Goal: Transaction & Acquisition: Book appointment/travel/reservation

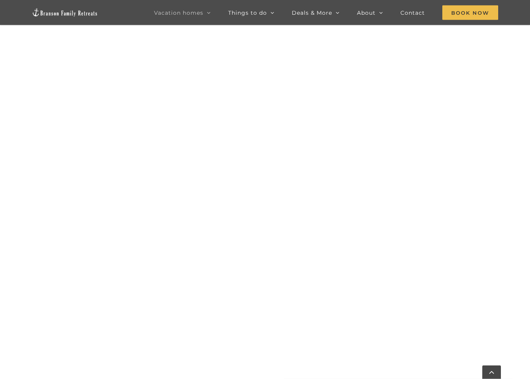
scroll to position [710, 0]
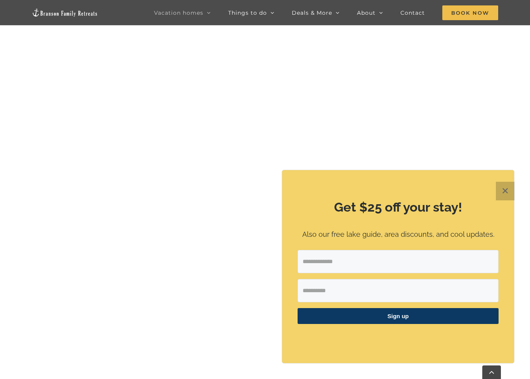
click at [502, 197] on button "✕" at bounding box center [505, 191] width 19 height 19
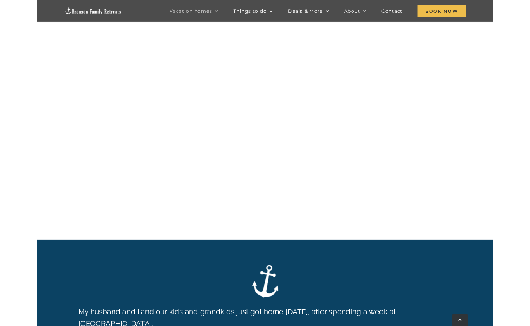
scroll to position [964, 0]
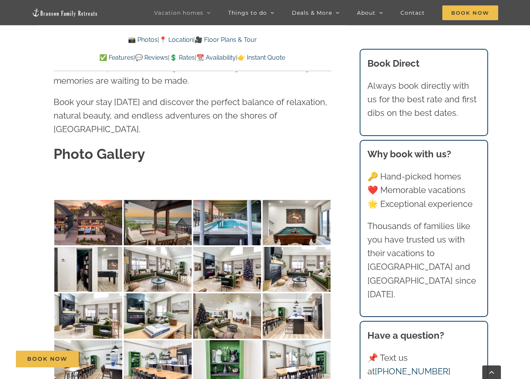
scroll to position [2365, 0]
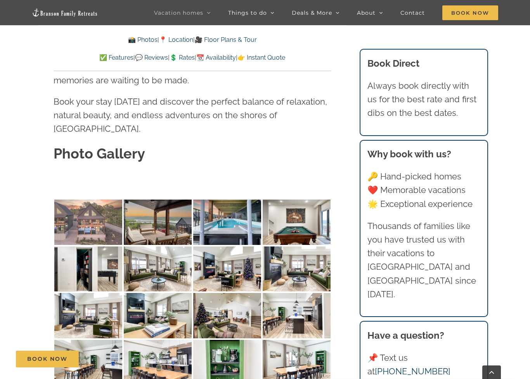
click at [97, 200] on img at bounding box center [88, 222] width 68 height 45
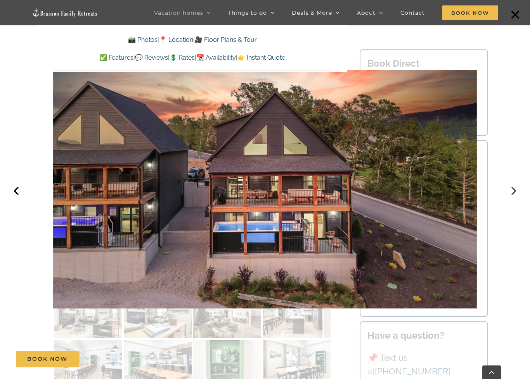
click at [507, 191] on button "›" at bounding box center [513, 189] width 17 height 17
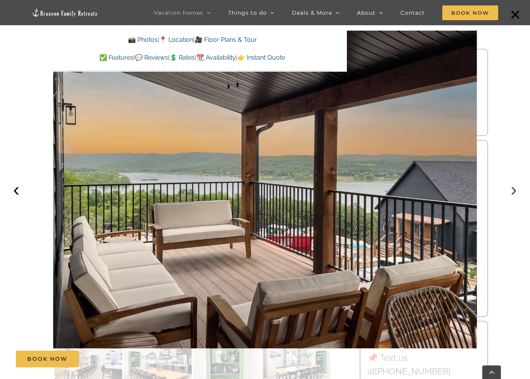
click at [515, 192] on button "›" at bounding box center [513, 189] width 17 height 17
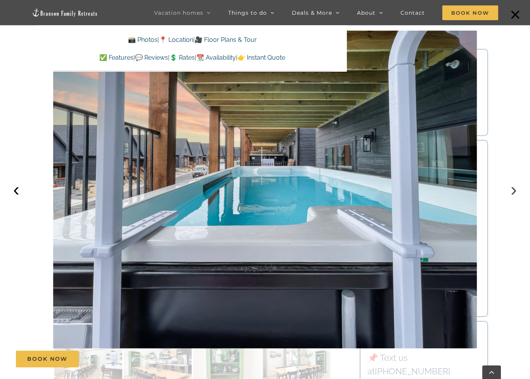
click at [513, 193] on button "›" at bounding box center [513, 189] width 17 height 17
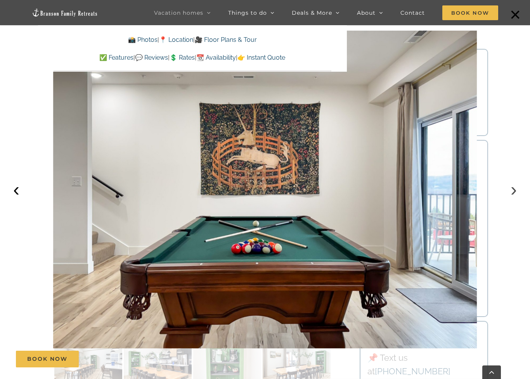
click at [517, 196] on button "›" at bounding box center [513, 189] width 17 height 17
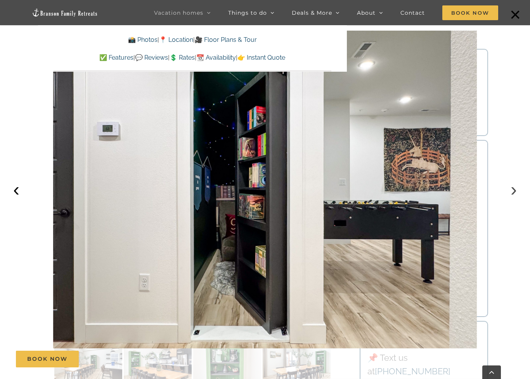
click at [511, 195] on button "›" at bounding box center [513, 189] width 17 height 17
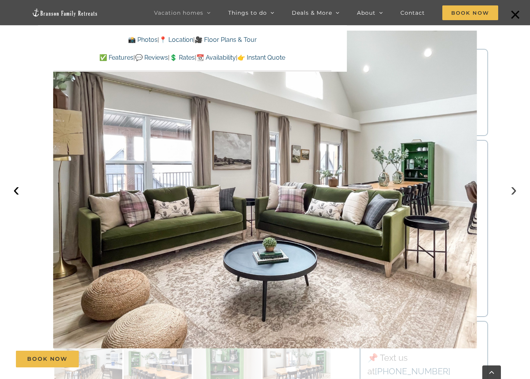
click at [508, 197] on button "›" at bounding box center [513, 189] width 17 height 17
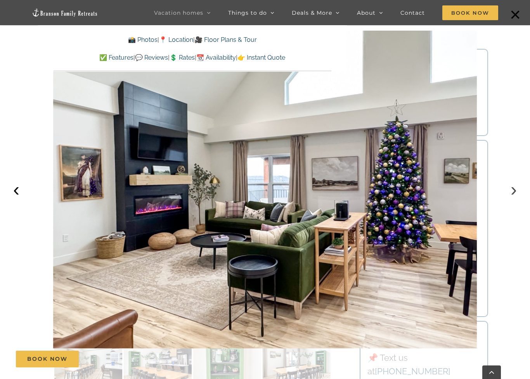
click at [510, 196] on button "›" at bounding box center [513, 189] width 17 height 17
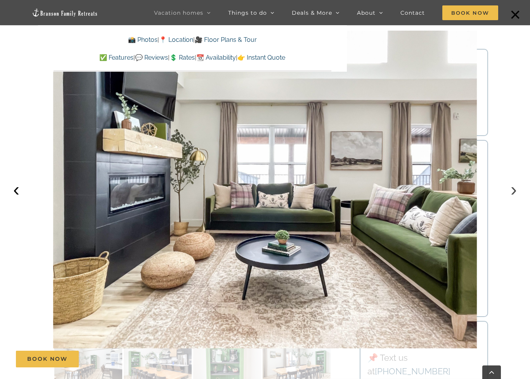
click at [512, 192] on button "›" at bounding box center [513, 189] width 17 height 17
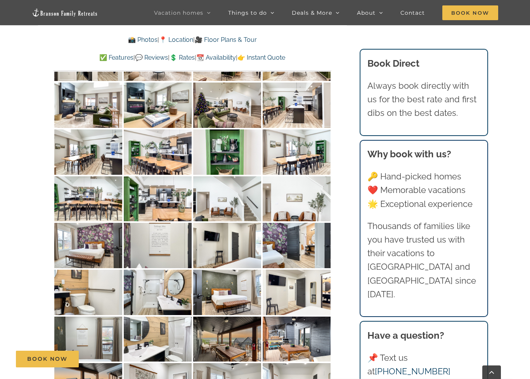
scroll to position [2575, 0]
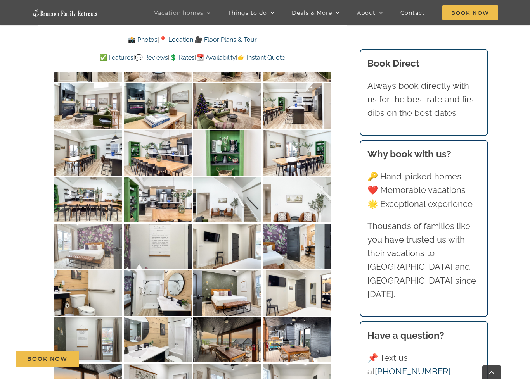
click at [100, 224] on img at bounding box center [88, 246] width 68 height 45
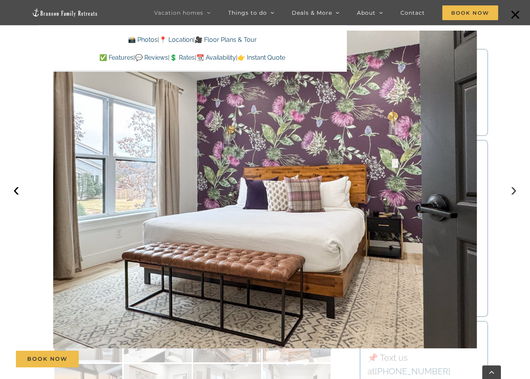
click at [510, 194] on button "›" at bounding box center [513, 189] width 17 height 17
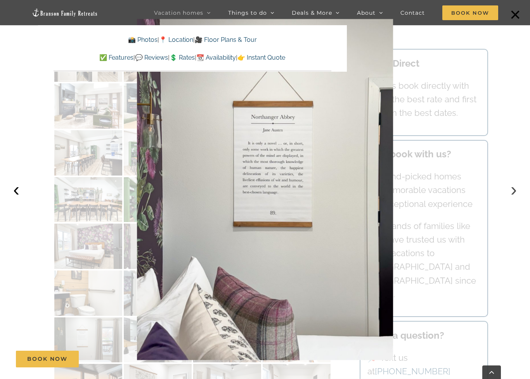
click at [515, 195] on button "›" at bounding box center [513, 189] width 17 height 17
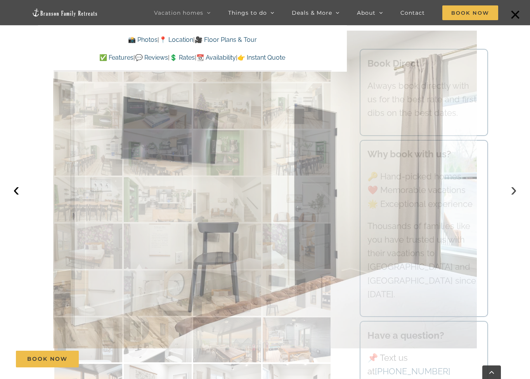
click at [514, 198] on button "›" at bounding box center [513, 189] width 17 height 17
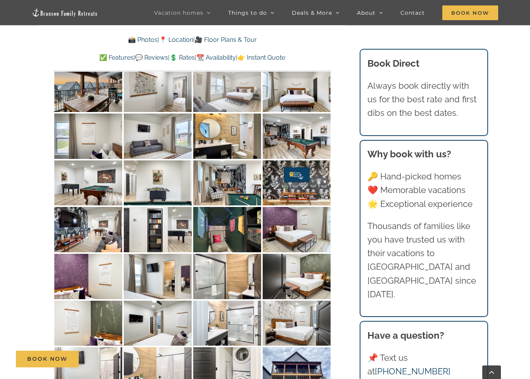
scroll to position [2874, 0]
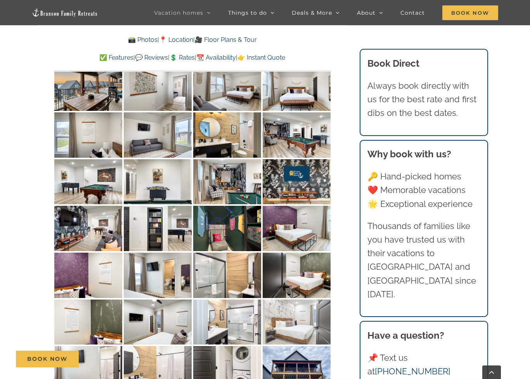
click at [299, 300] on img at bounding box center [297, 322] width 68 height 45
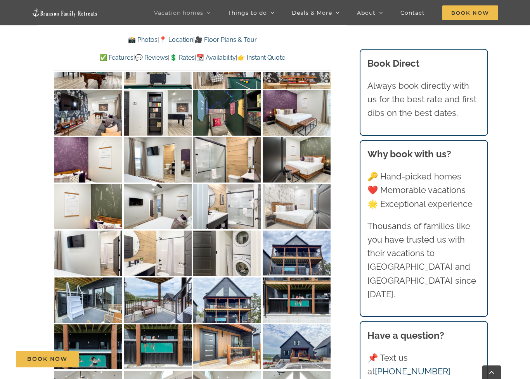
scroll to position [2990, 0]
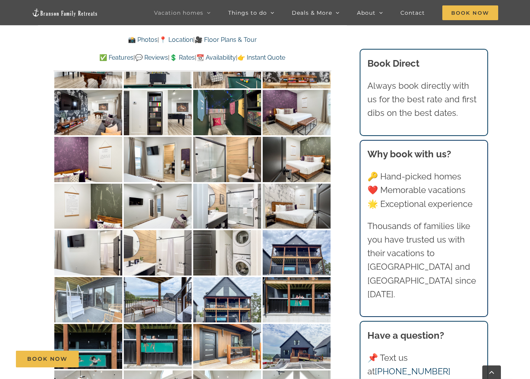
click at [101, 277] on img at bounding box center [88, 299] width 68 height 45
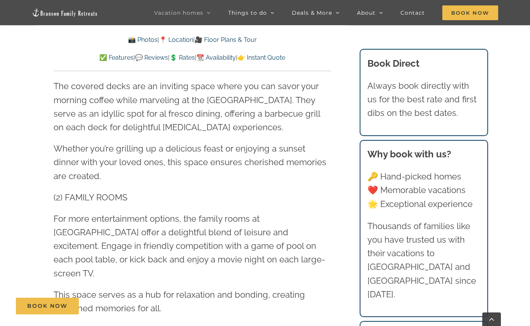
scroll to position [1748, 0]
click at [188, 59] on link "💲 Rates" at bounding box center [181, 57] width 25 height 7
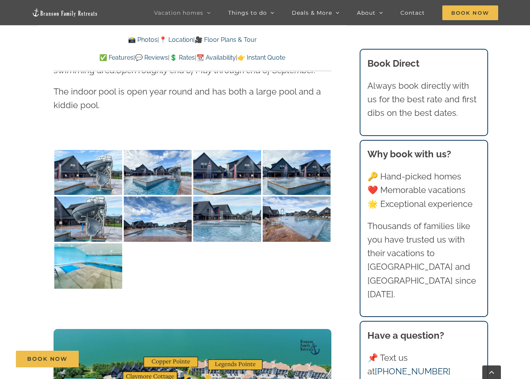
scroll to position [4470, 0]
click at [285, 60] on link "👉 Instant Quote" at bounding box center [261, 57] width 48 height 7
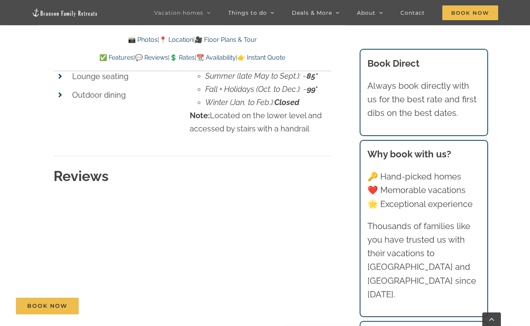
scroll to position [6657, 0]
click at [240, 39] on link "🎥 Floor Plans & Tour" at bounding box center [226, 39] width 62 height 7
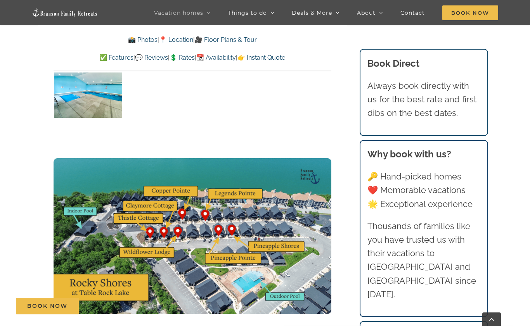
scroll to position [4572, 0]
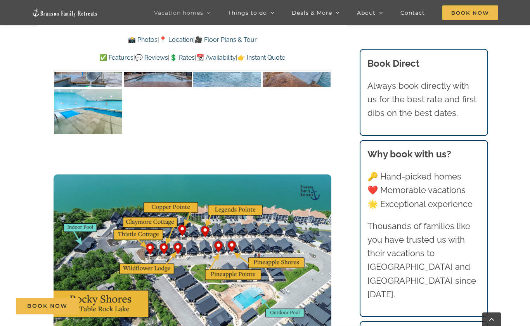
click at [167, 192] on img at bounding box center [193, 253] width 278 height 156
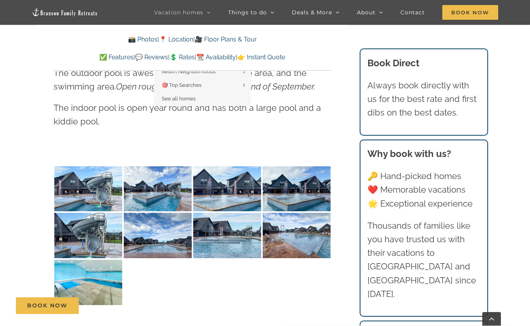
scroll to position [4401, 0]
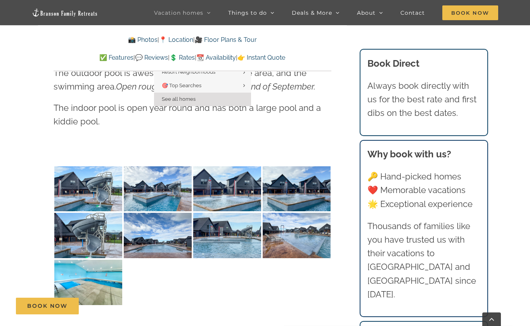
click at [182, 96] on span "See all homes" at bounding box center [179, 99] width 34 height 6
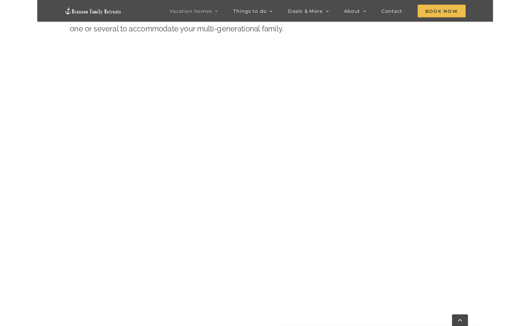
scroll to position [481, 0]
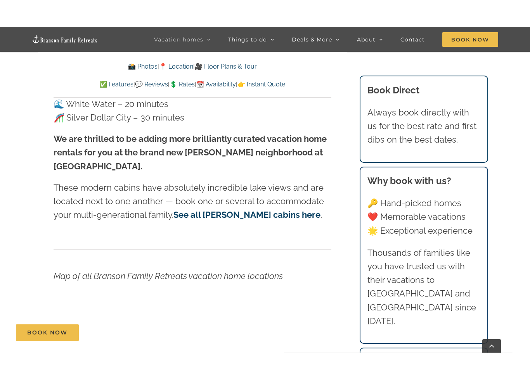
scroll to position [2310, 0]
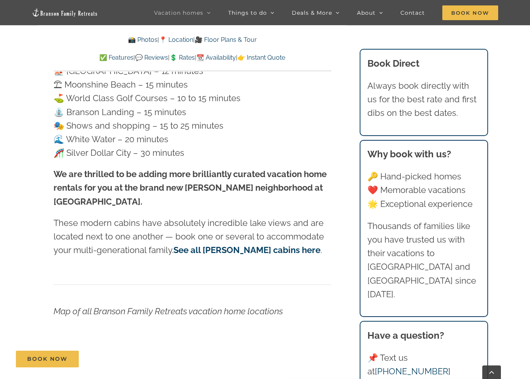
click at [182, 60] on link "💲 Rates" at bounding box center [181, 57] width 25 height 7
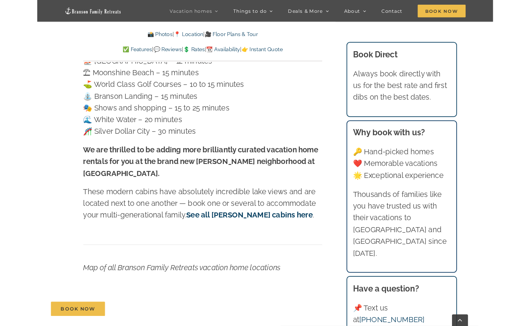
scroll to position [4488, 0]
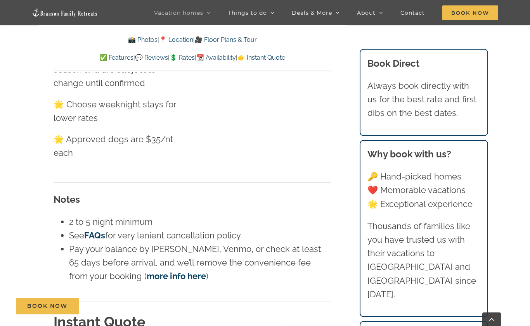
click at [285, 56] on link "👉 Instant Quote" at bounding box center [261, 57] width 48 height 7
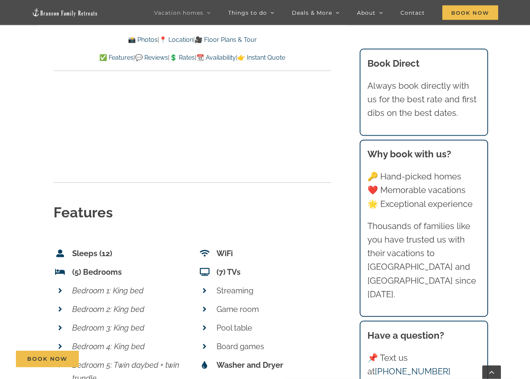
scroll to position [2869, 0]
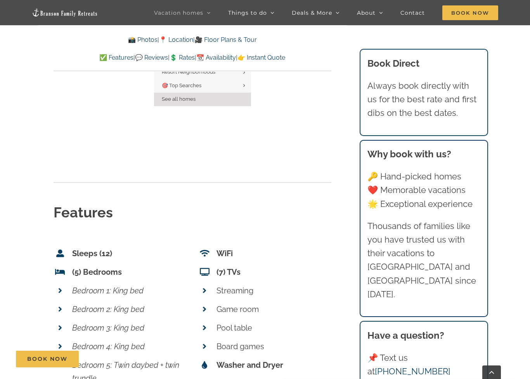
click at [183, 102] on link "See all homes" at bounding box center [202, 100] width 97 height 14
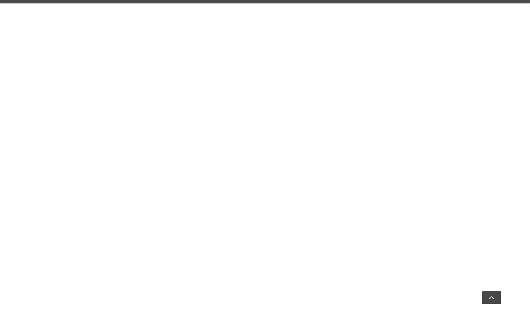
scroll to position [545, 0]
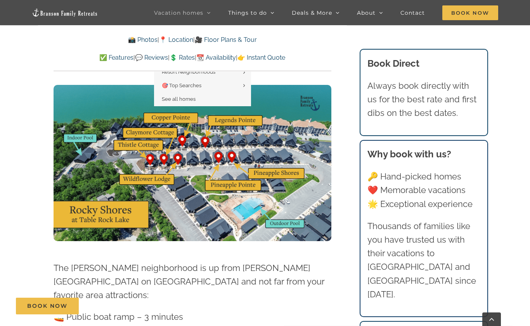
scroll to position [1957, 0]
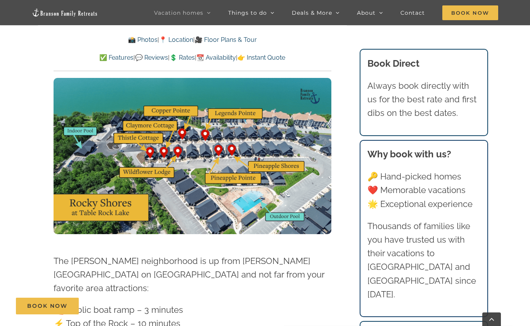
click at [178, 41] on link "📍 Location" at bounding box center [176, 39] width 34 height 7
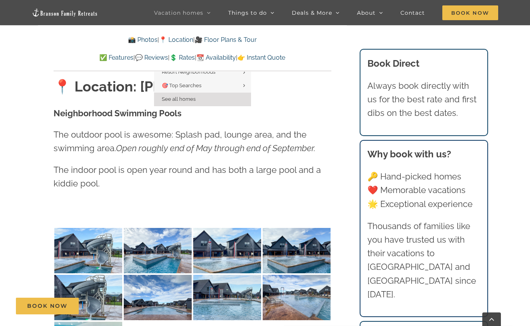
click at [182, 96] on span "See all homes" at bounding box center [179, 99] width 34 height 6
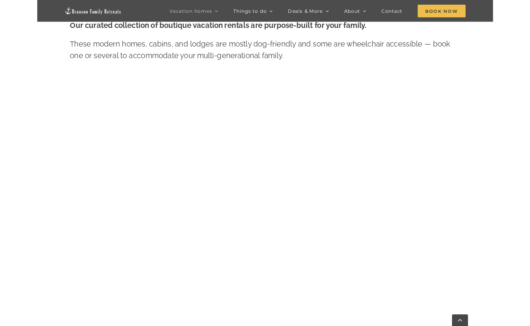
scroll to position [450, 0]
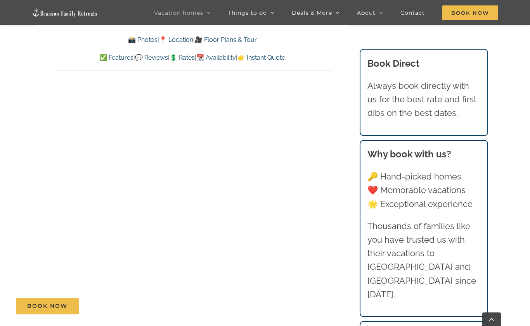
scroll to position [3416, 0]
click at [285, 57] on link "👉 Instant Quote" at bounding box center [261, 57] width 48 height 7
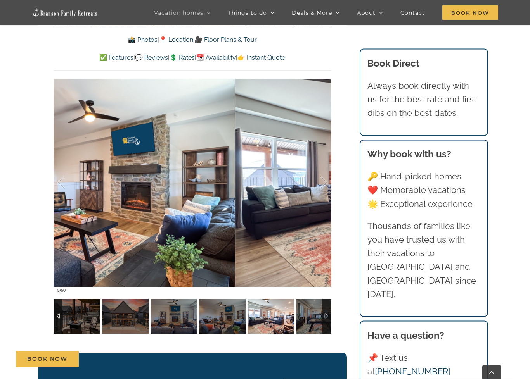
scroll to position [1607, 0]
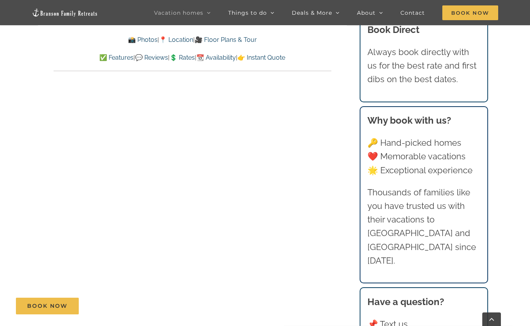
scroll to position [3413, 0]
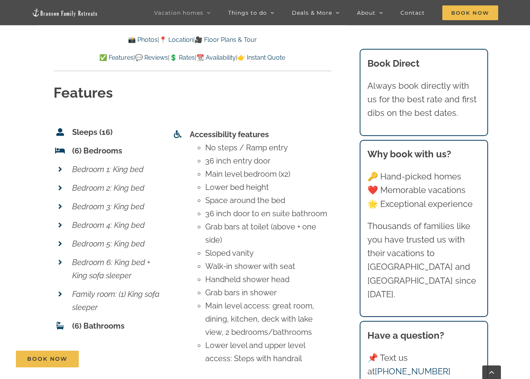
scroll to position [3203, 0]
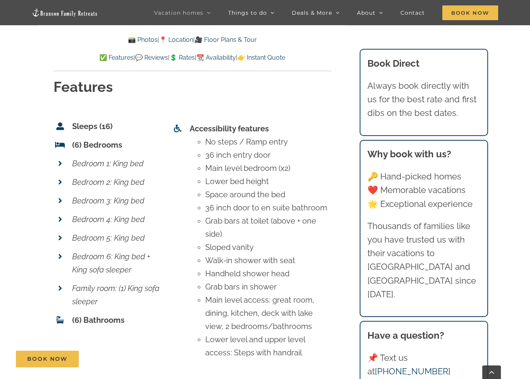
click at [282, 59] on link "👉 Instant Quote" at bounding box center [261, 57] width 48 height 7
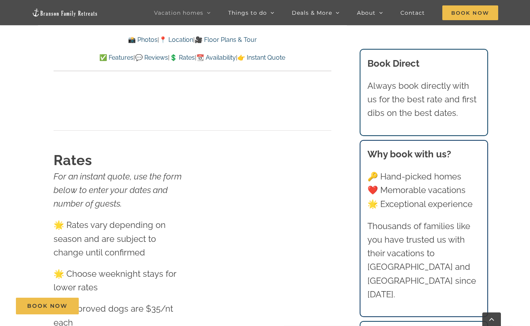
scroll to position [4611, 0]
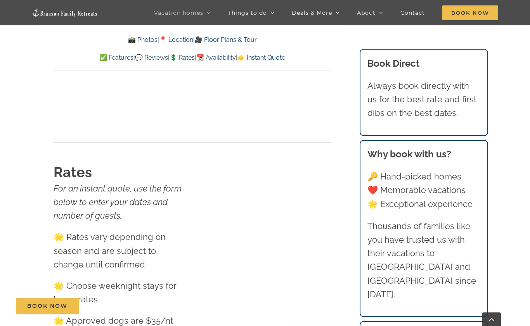
click at [285, 57] on link "👉 Instant Quote" at bounding box center [261, 57] width 48 height 7
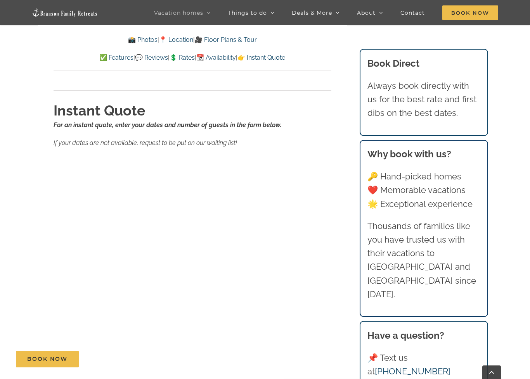
scroll to position [5057, 0]
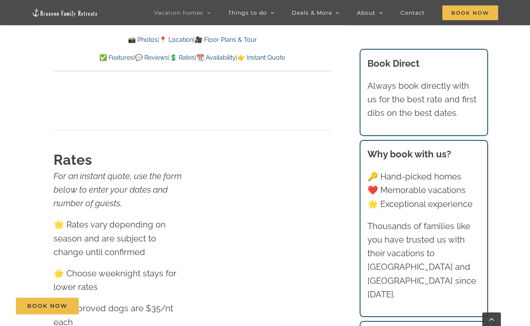
scroll to position [4623, 0]
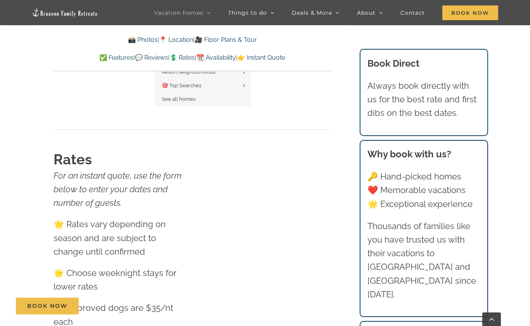
click at [195, 12] on link "Vacation homes" at bounding box center [182, 12] width 57 height 25
click at [181, 11] on span "Vacation homes" at bounding box center [178, 12] width 49 height 5
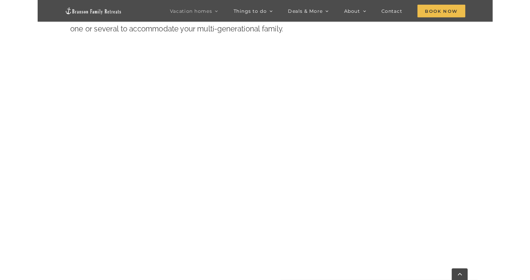
scroll to position [405, 0]
